Goal: Task Accomplishment & Management: Manage account settings

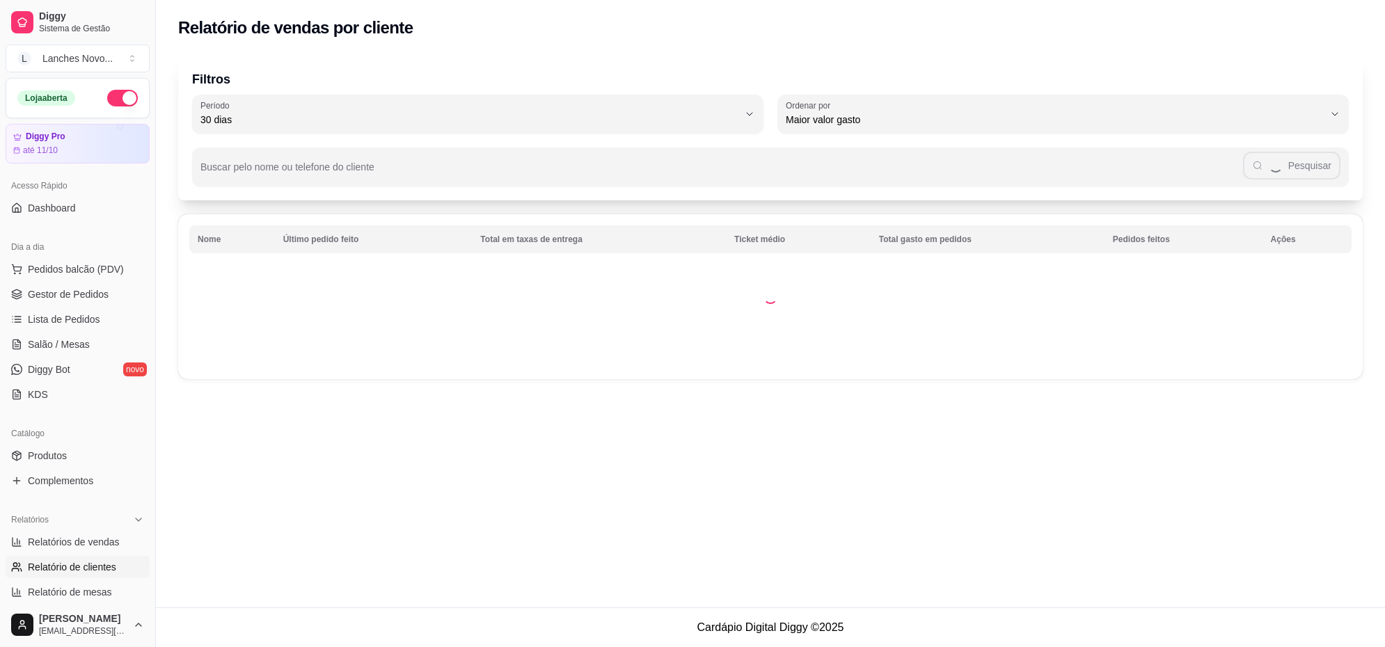
select select "30"
select select "HIGHEST_TOTAL_SPENT_WITH_ORDERS"
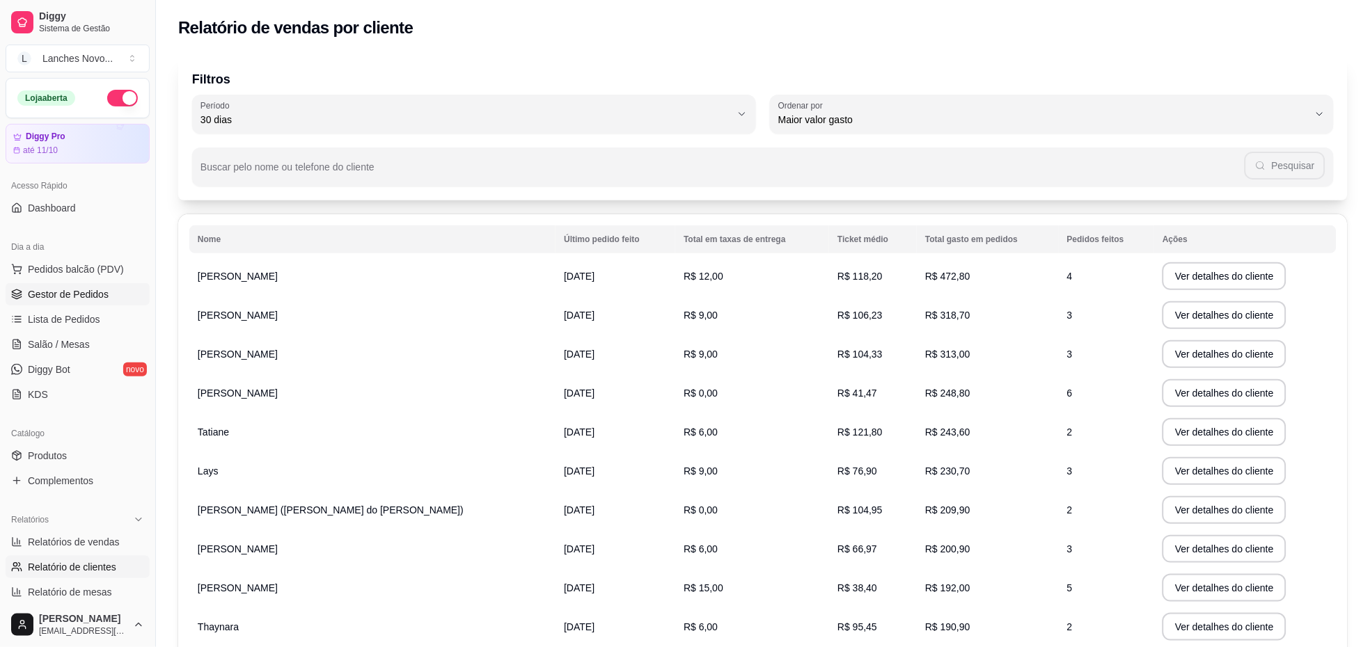
click at [58, 289] on span "Gestor de Pedidos" at bounding box center [68, 294] width 81 height 14
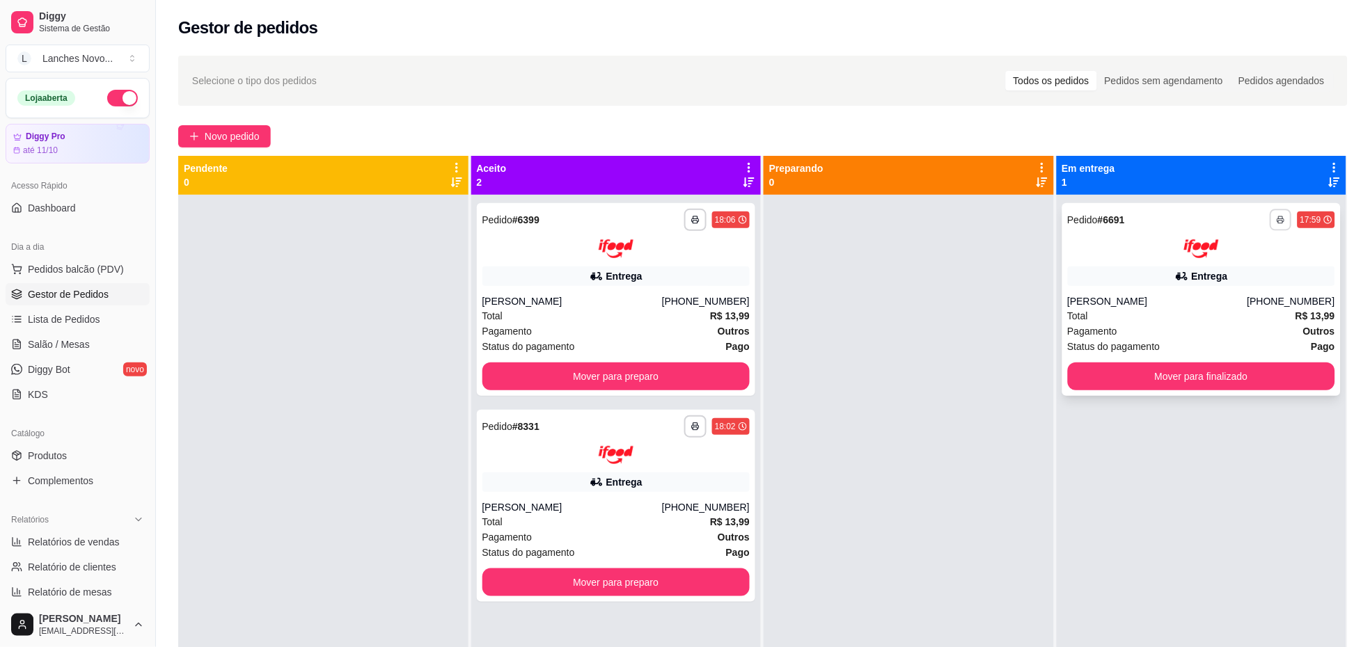
click at [1277, 218] on icon "button" at bounding box center [1281, 220] width 8 height 8
click at [1236, 267] on button "IMPRESSORA" at bounding box center [1230, 269] width 101 height 22
click at [603, 593] on button "Mover para preparo" at bounding box center [616, 583] width 268 height 28
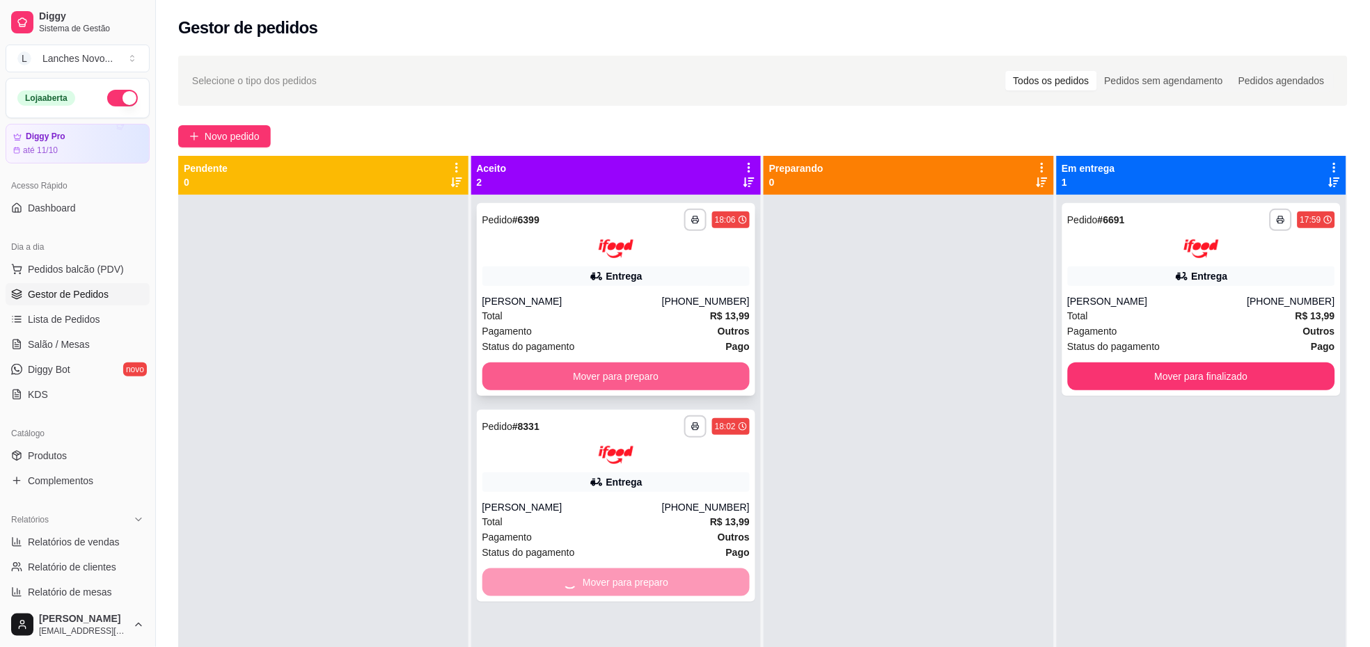
click at [587, 376] on button "Mover para preparo" at bounding box center [616, 377] width 268 height 28
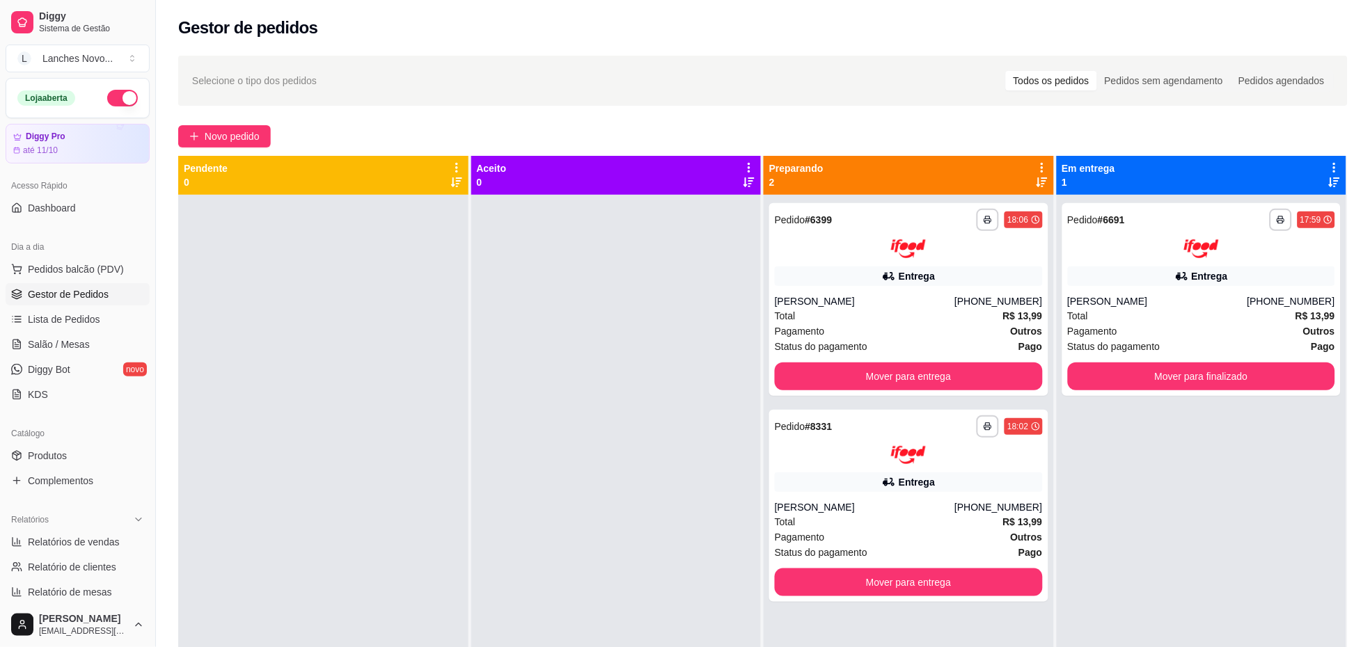
click at [567, 491] on div at bounding box center [616, 518] width 290 height 647
click at [658, 435] on div at bounding box center [616, 518] width 290 height 647
click at [601, 512] on div at bounding box center [616, 518] width 290 height 647
click at [425, 369] on div at bounding box center [323, 518] width 290 height 647
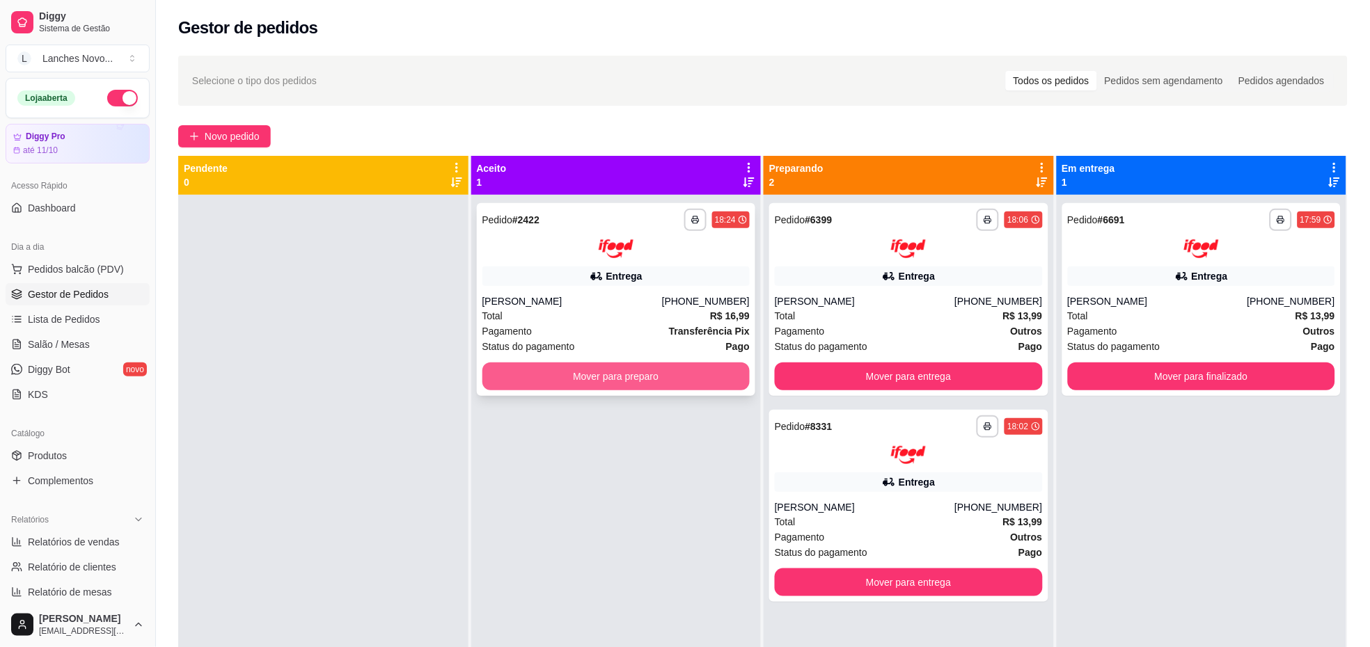
click at [580, 380] on button "Mover para preparo" at bounding box center [616, 377] width 268 height 28
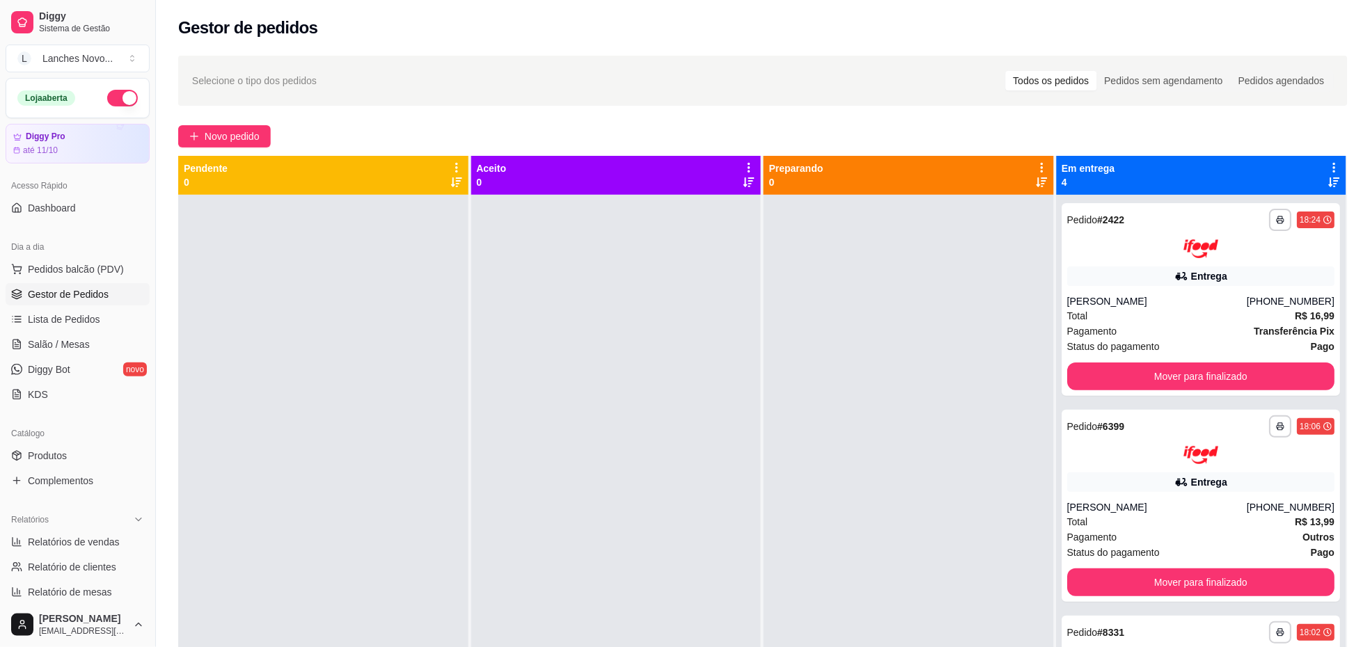
click at [443, 24] on div "Gestor de pedidos" at bounding box center [762, 28] width 1169 height 22
